Goal: Transaction & Acquisition: Download file/media

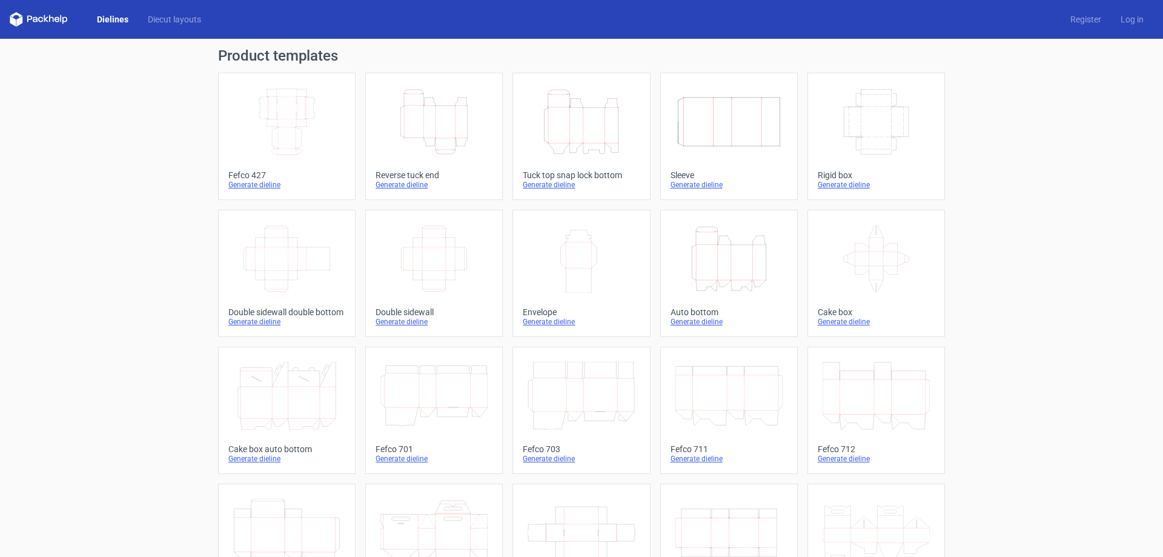
click at [488, 142] on link "Height Depth Width Reverse tuck end Generate dieline" at bounding box center [433, 136] width 137 height 127
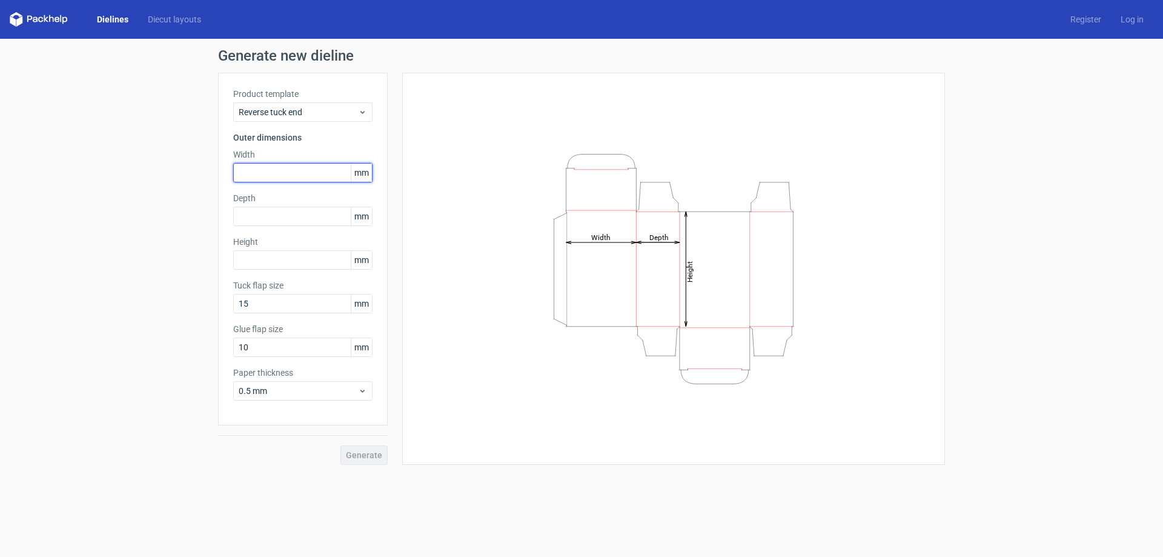
click at [282, 174] on input "text" at bounding box center [302, 172] width 139 height 19
click at [273, 170] on input "230" at bounding box center [302, 172] width 139 height 19
type input "130"
click at [312, 216] on input "text" at bounding box center [302, 216] width 139 height 19
type input "30"
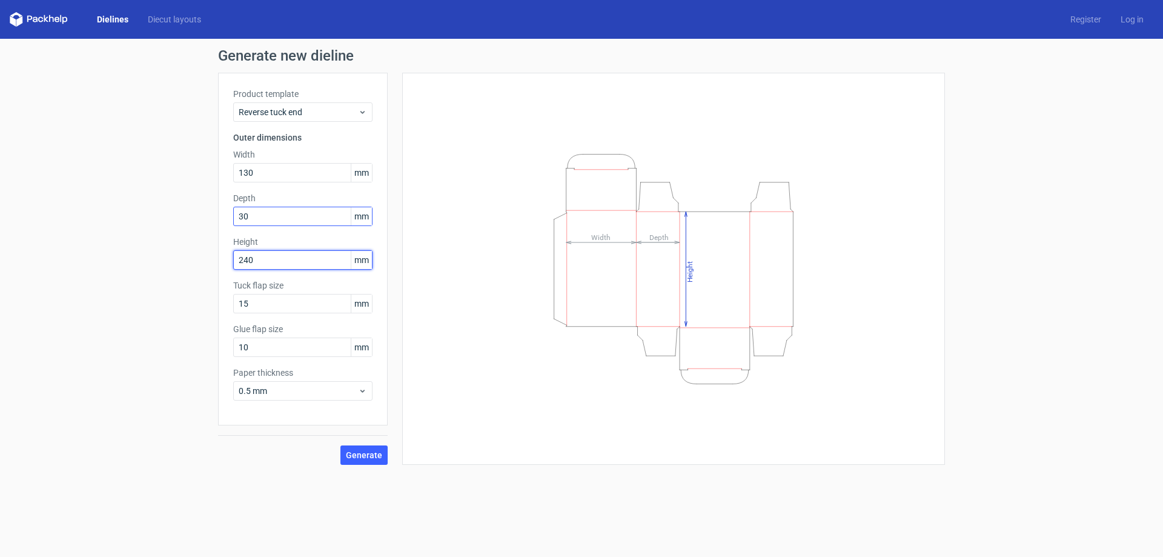
type input "240"
click at [361, 454] on span "Generate" at bounding box center [364, 455] width 36 height 8
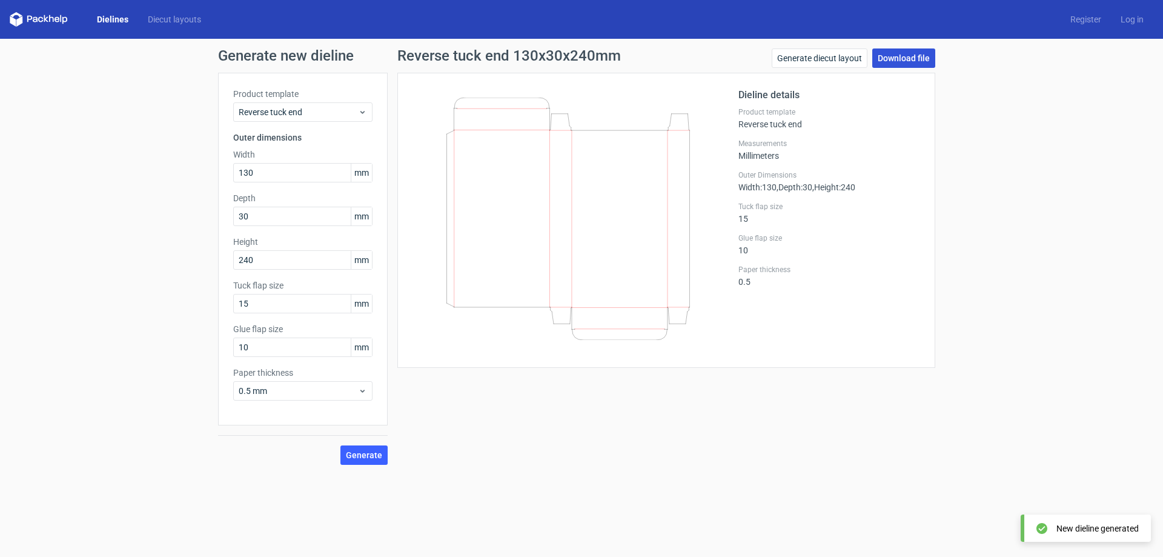
click at [916, 62] on link "Download file" at bounding box center [903, 57] width 63 height 19
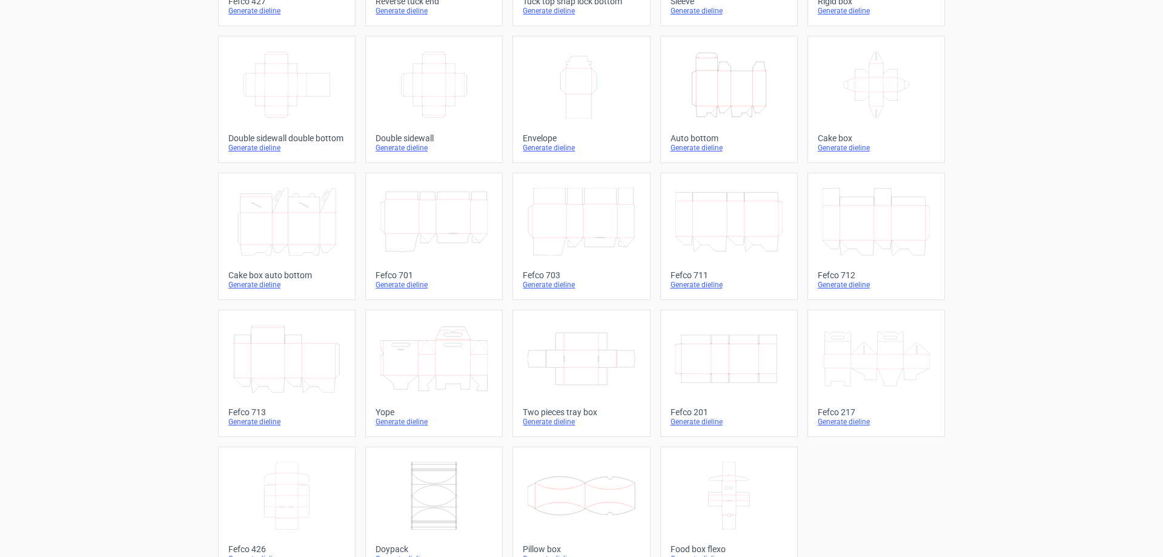
scroll to position [200, 0]
